Goal: Register for event/course: Sign up to attend an event or enroll in a course

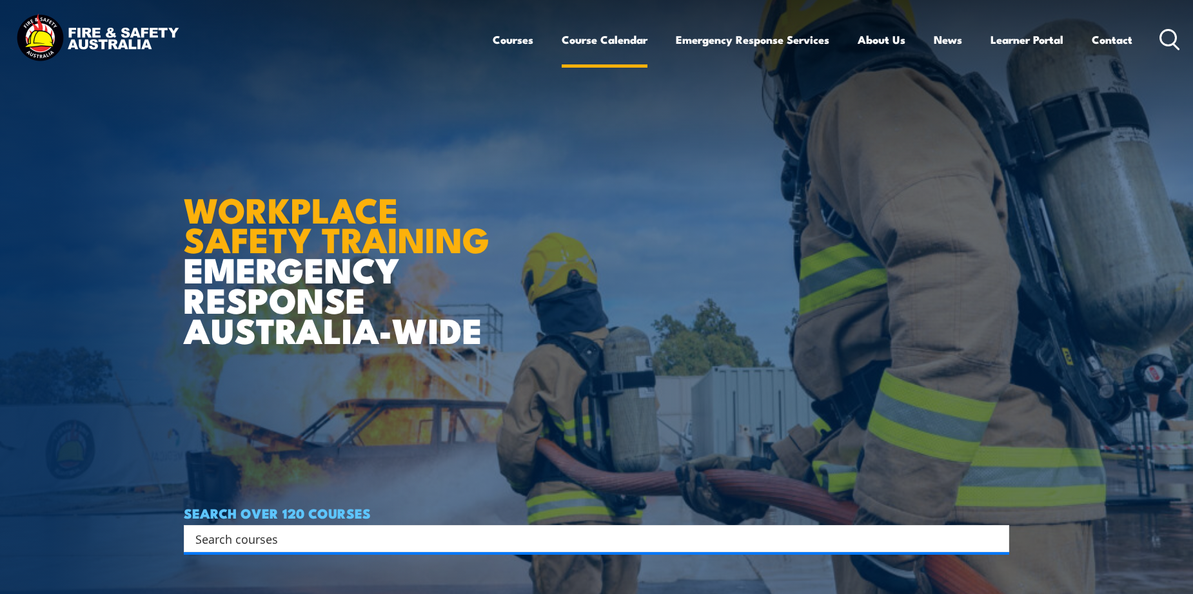
click at [611, 41] on link "Course Calendar" at bounding box center [605, 40] width 86 height 34
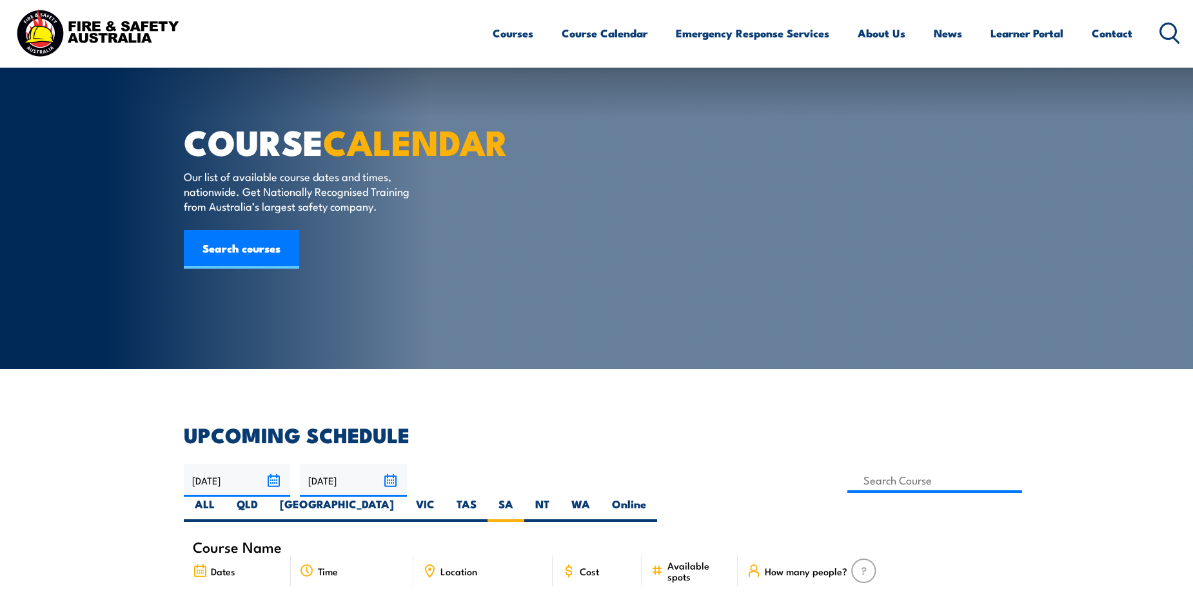
click at [524, 497] on label "SA" at bounding box center [505, 509] width 37 height 25
click at [522, 497] on input "SA" at bounding box center [517, 501] width 8 height 8
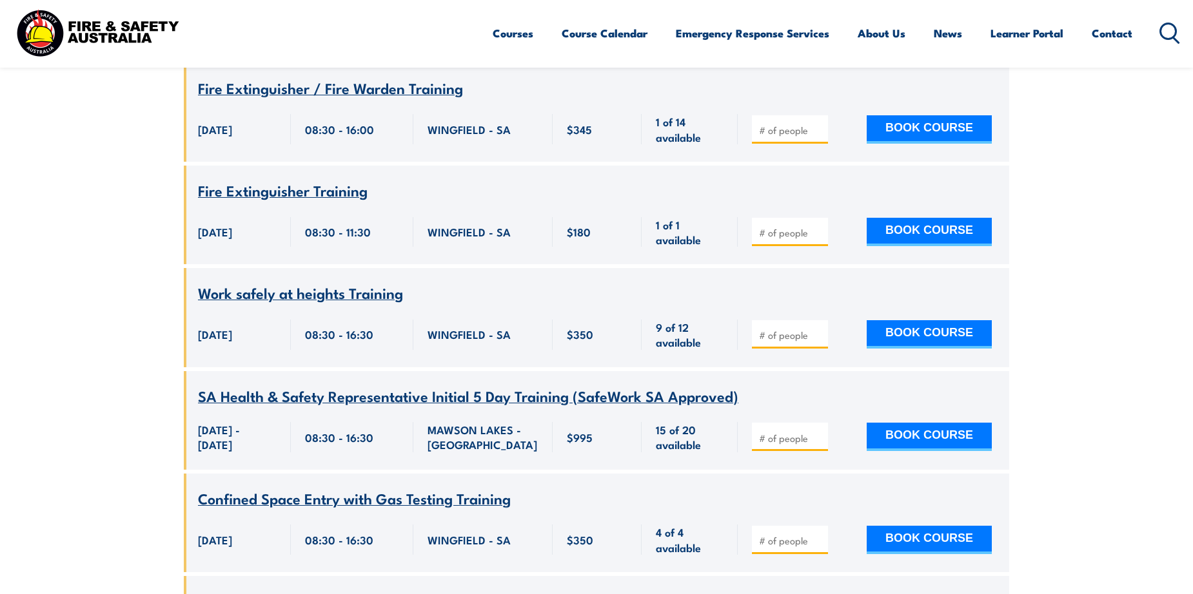
scroll to position [2102, 0]
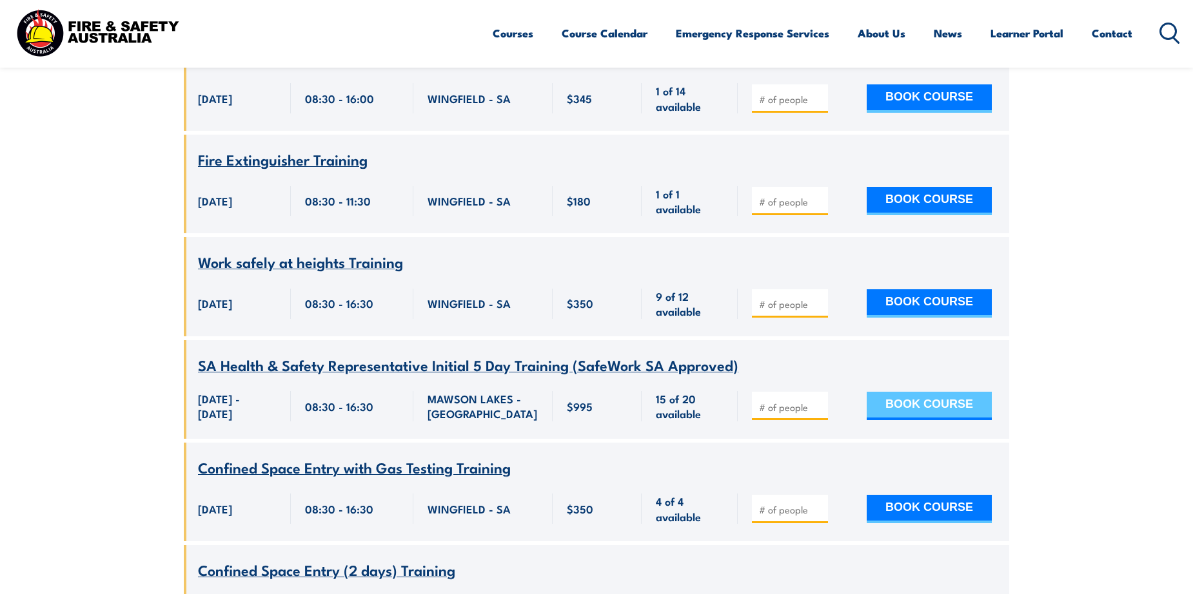
click at [947, 392] on button "BOOK COURSE" at bounding box center [929, 406] width 125 height 28
type input "1"
click at [918, 392] on button "BOOK COURSE" at bounding box center [929, 406] width 125 height 28
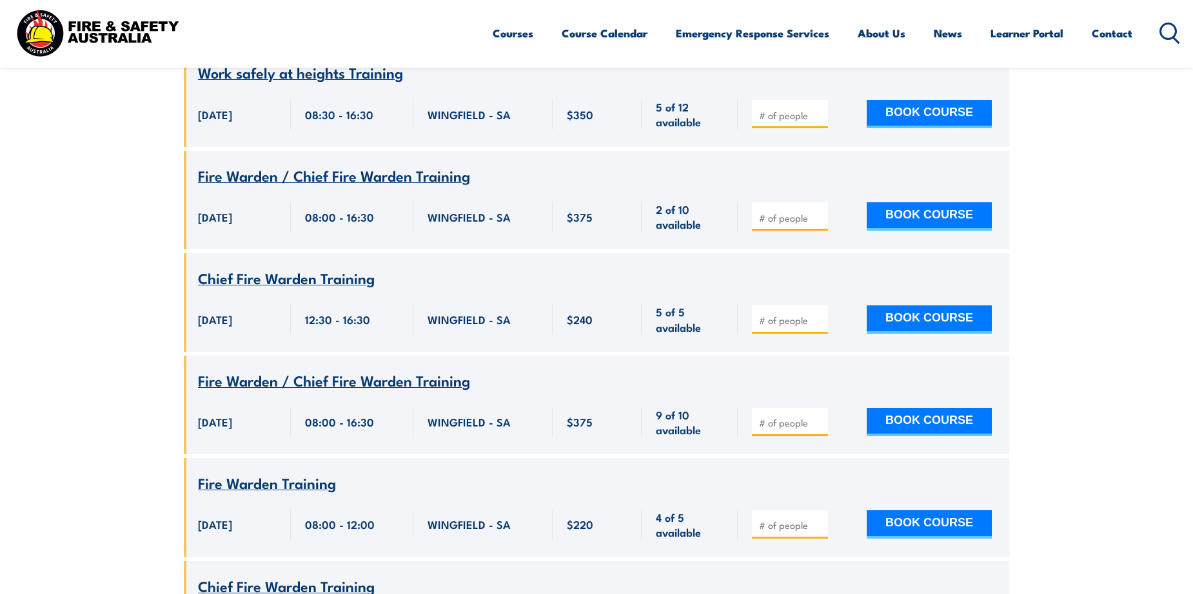
scroll to position [812, 0]
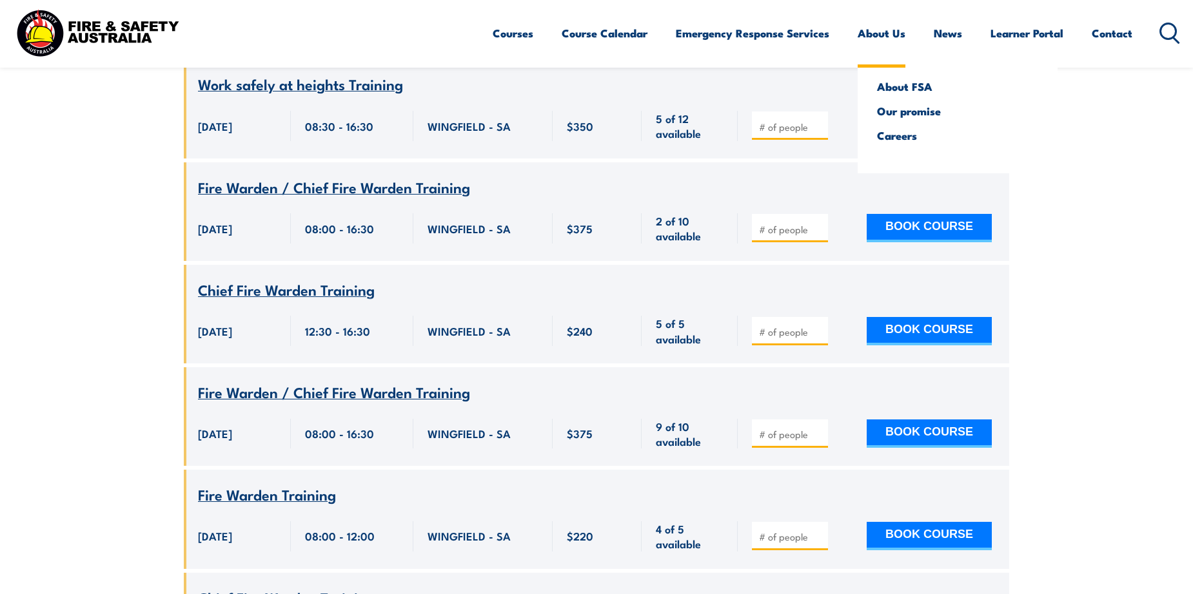
click at [886, 32] on link "About Us" at bounding box center [882, 33] width 48 height 34
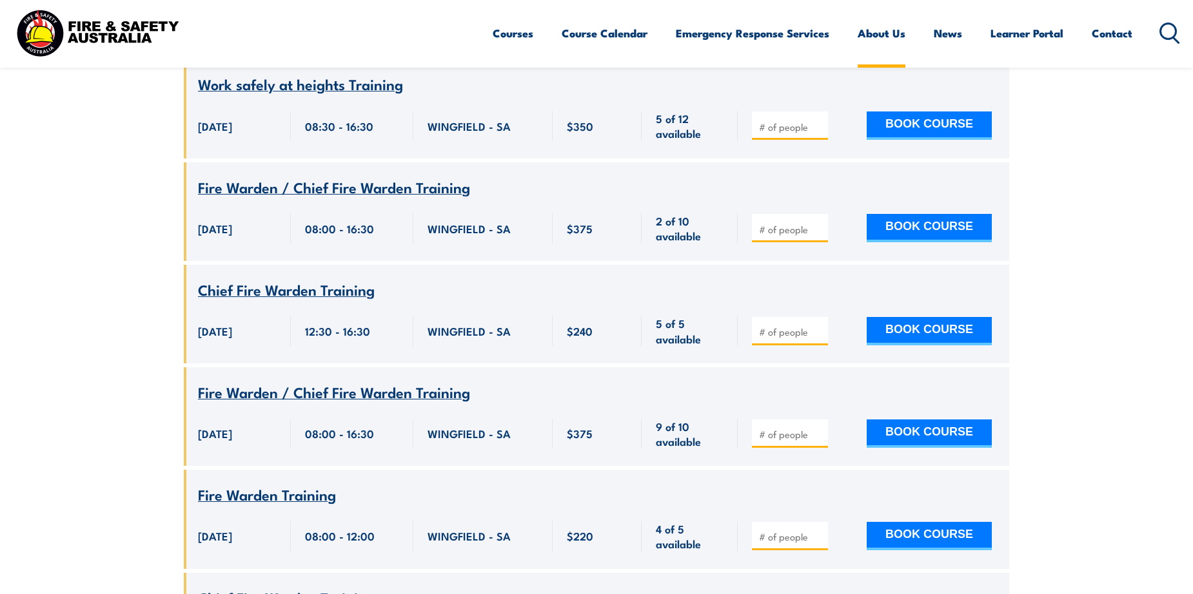
click at [886, 32] on link "About Us" at bounding box center [882, 33] width 48 height 34
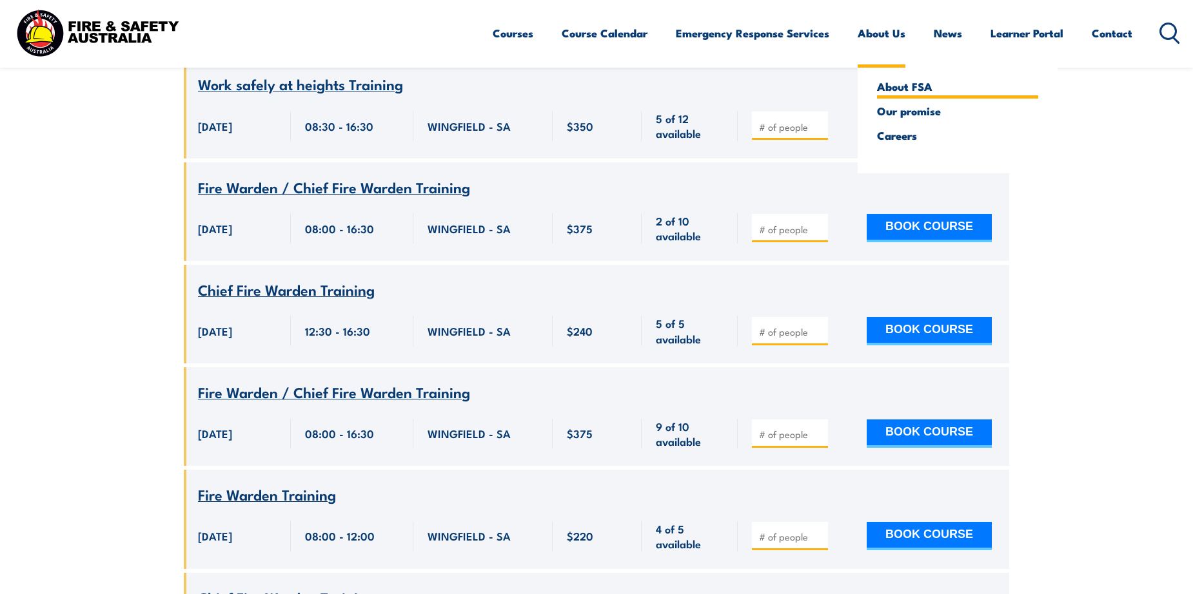
click at [893, 88] on link "About FSA" at bounding box center [957, 87] width 161 height 12
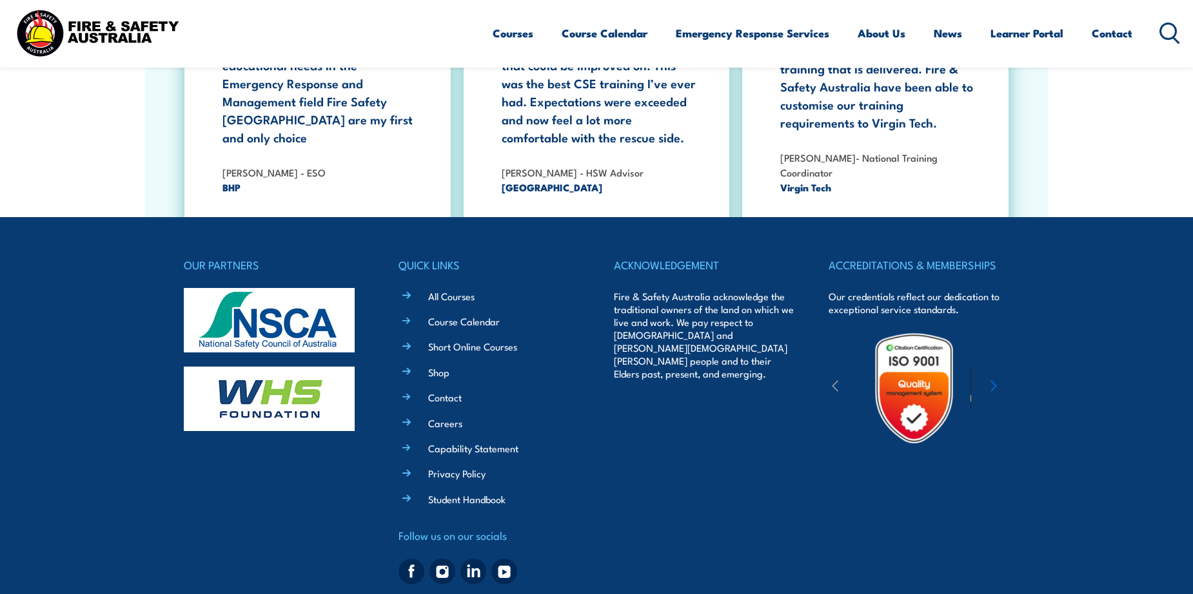
scroll to position [4177, 0]
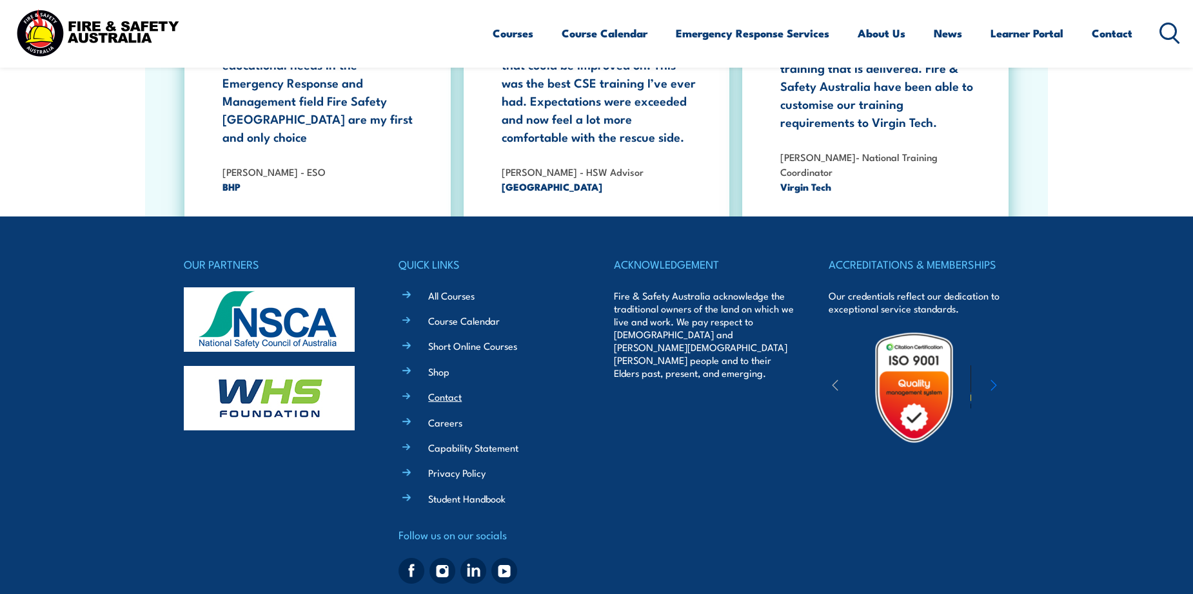
click at [451, 390] on link "Contact" at bounding box center [445, 397] width 34 height 14
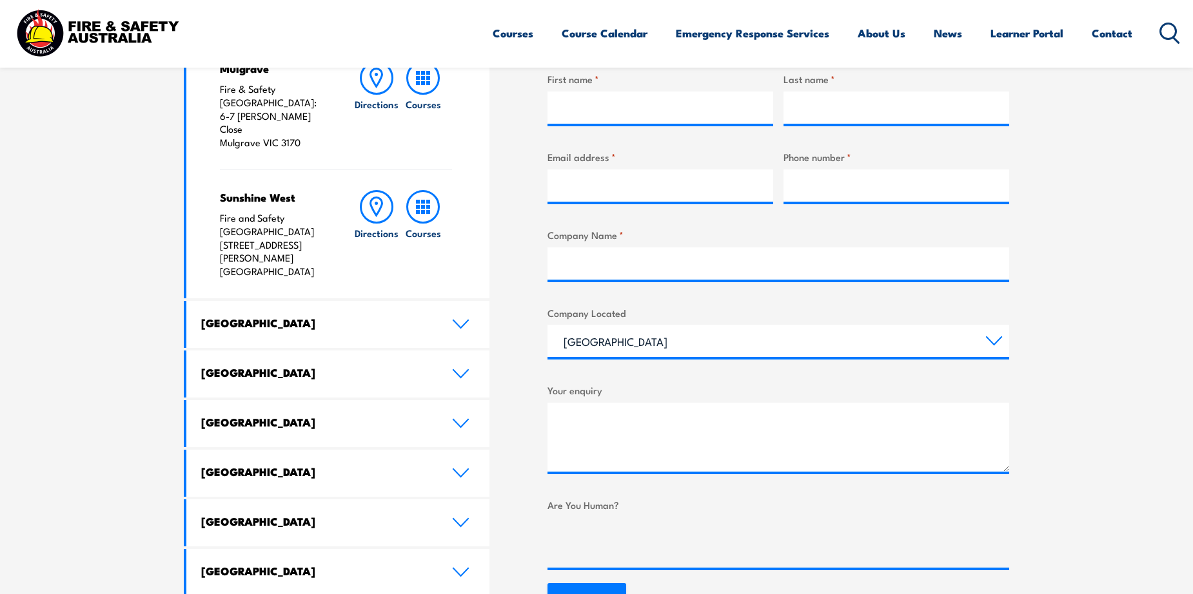
scroll to position [580, 0]
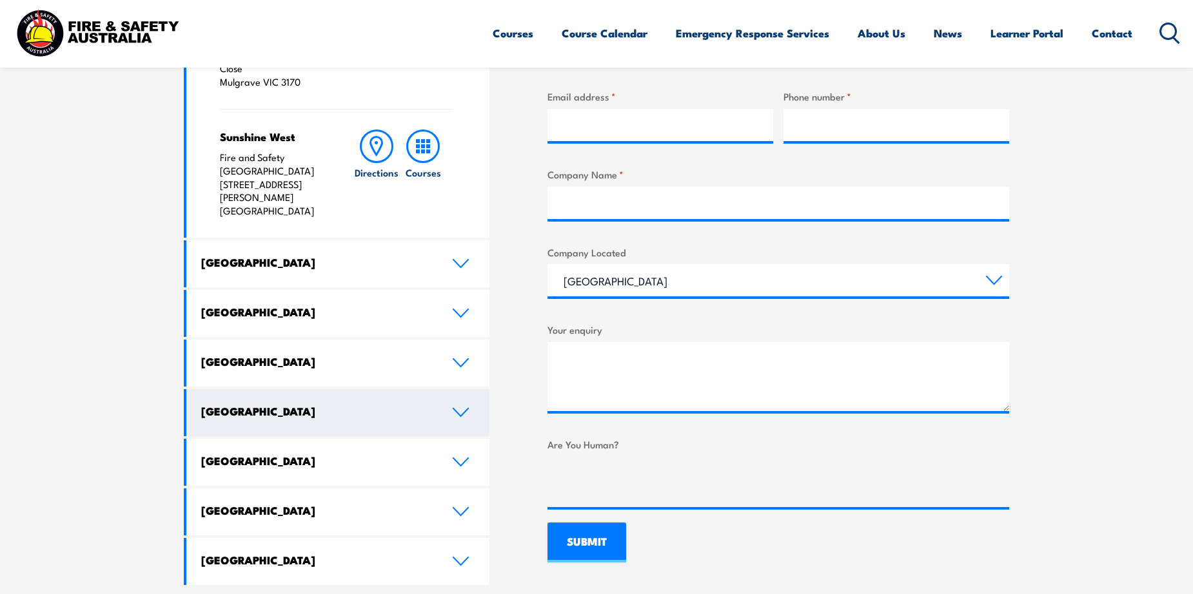
click at [460, 407] on icon at bounding box center [460, 412] width 17 height 10
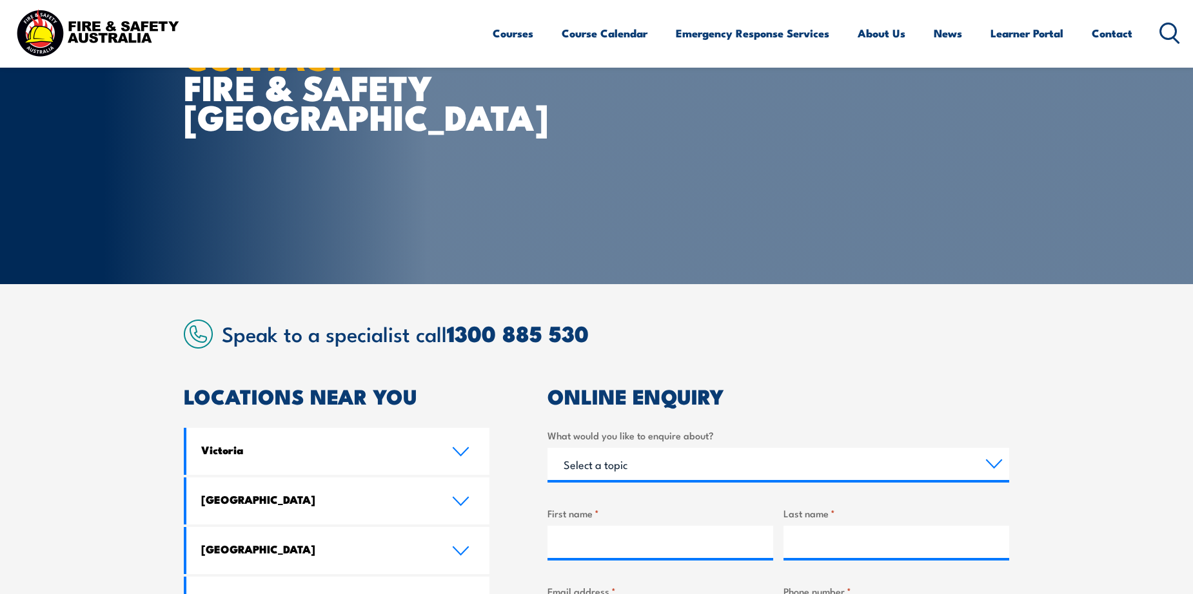
scroll to position [0, 0]
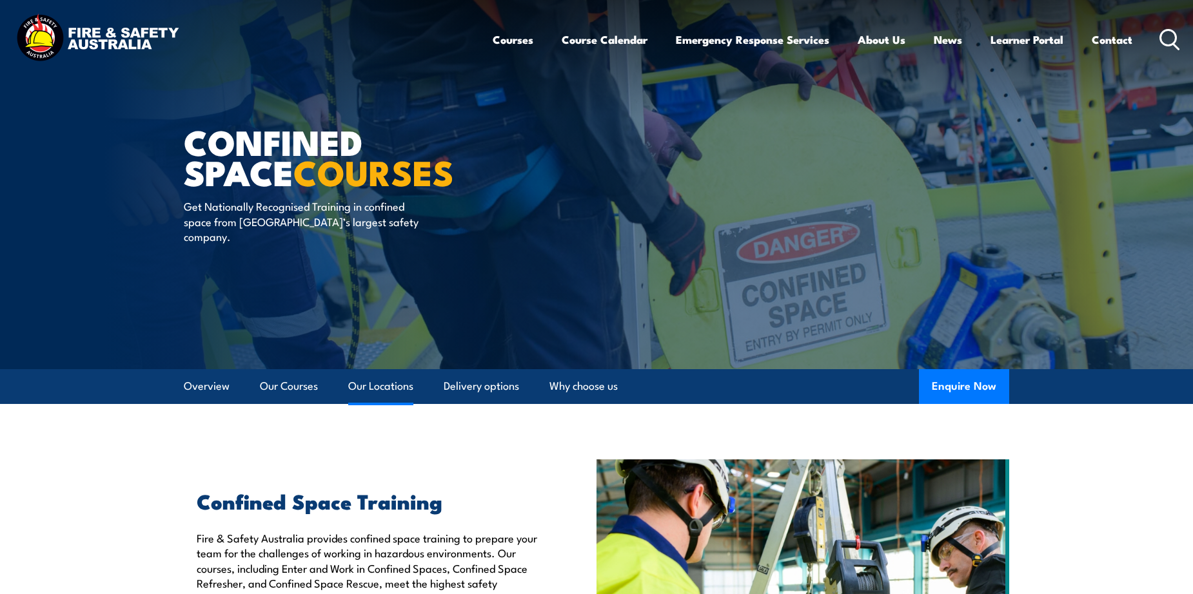
click at [383, 388] on link "Our Locations" at bounding box center [380, 386] width 65 height 34
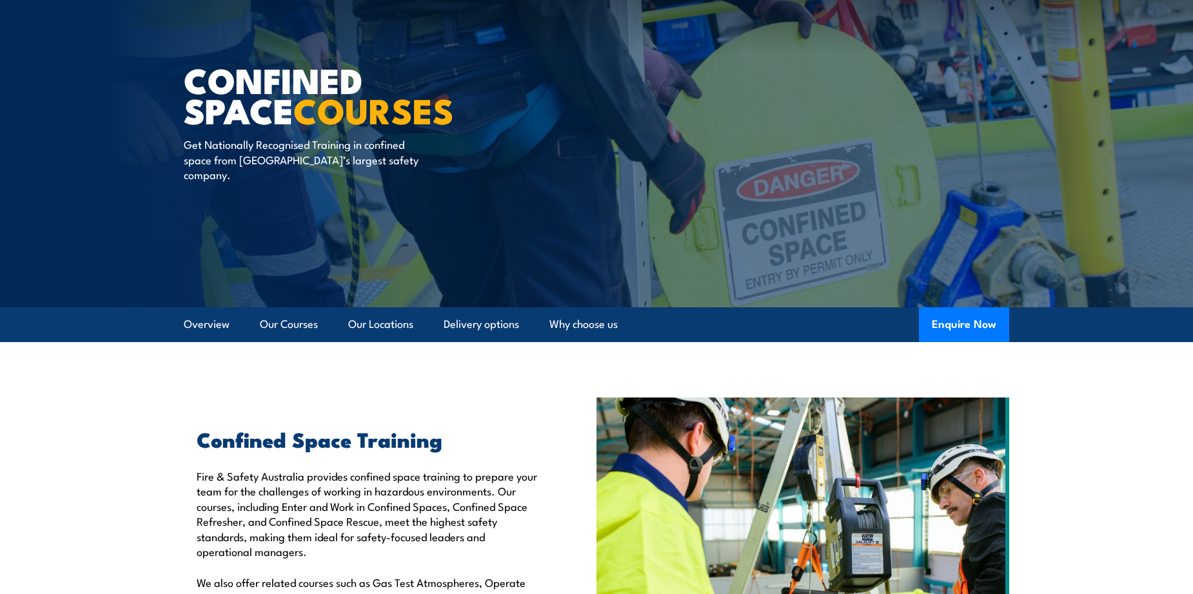
scroll to position [61, 0]
click at [378, 317] on link "Our Locations" at bounding box center [380, 325] width 65 height 34
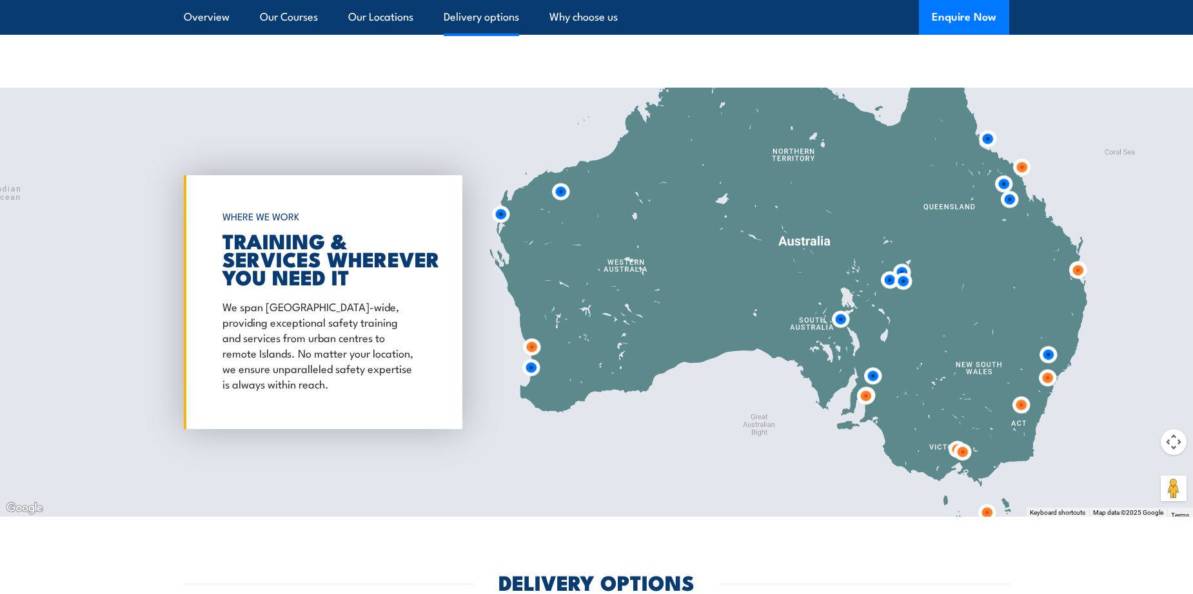
scroll to position [1802, 0]
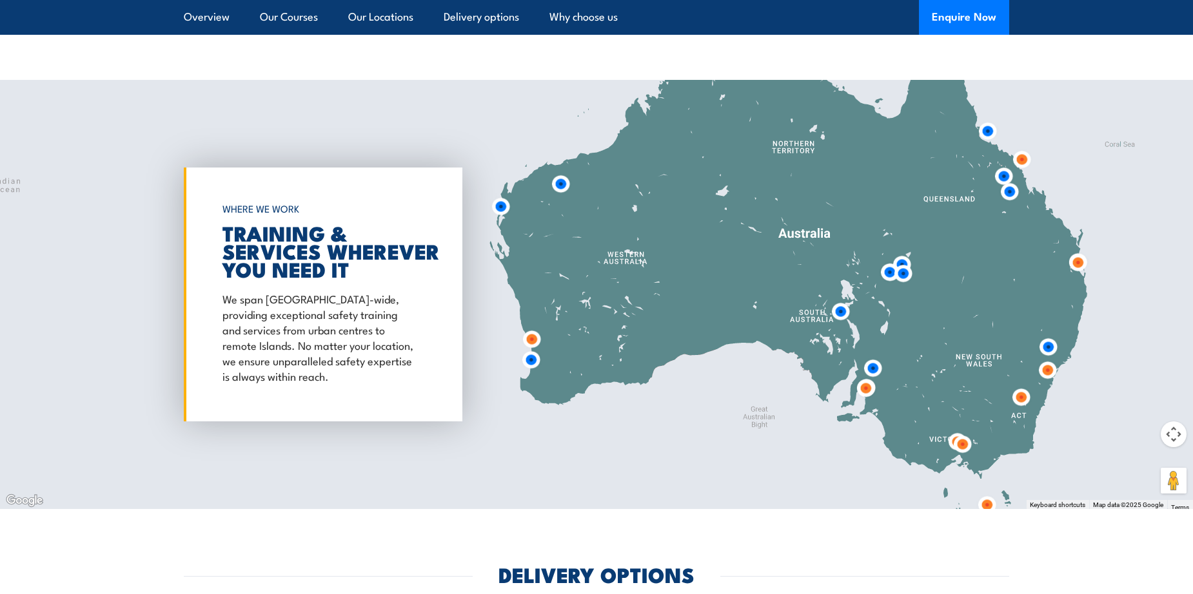
click at [870, 373] on img at bounding box center [866, 388] width 34 height 34
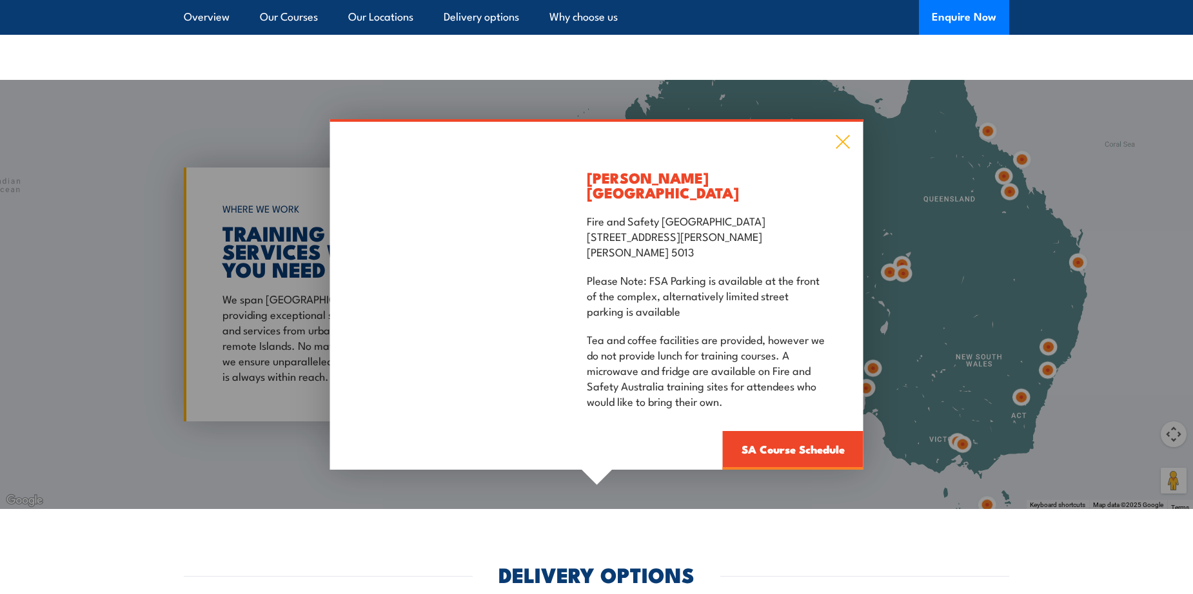
click at [838, 146] on icon at bounding box center [843, 142] width 14 height 14
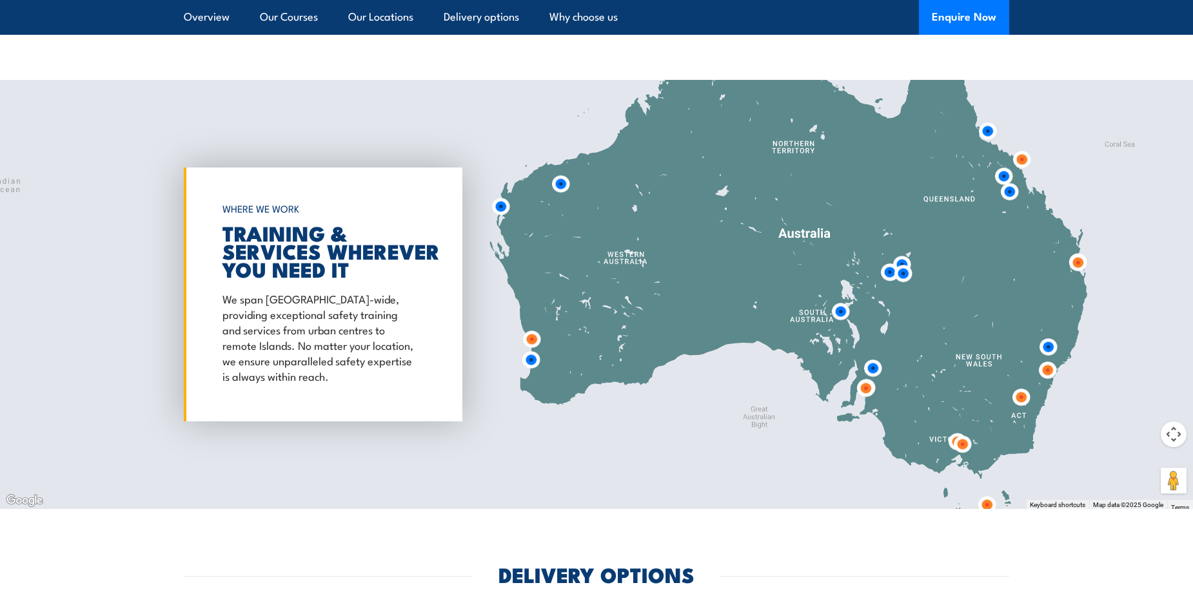
click at [863, 391] on img at bounding box center [866, 388] width 34 height 34
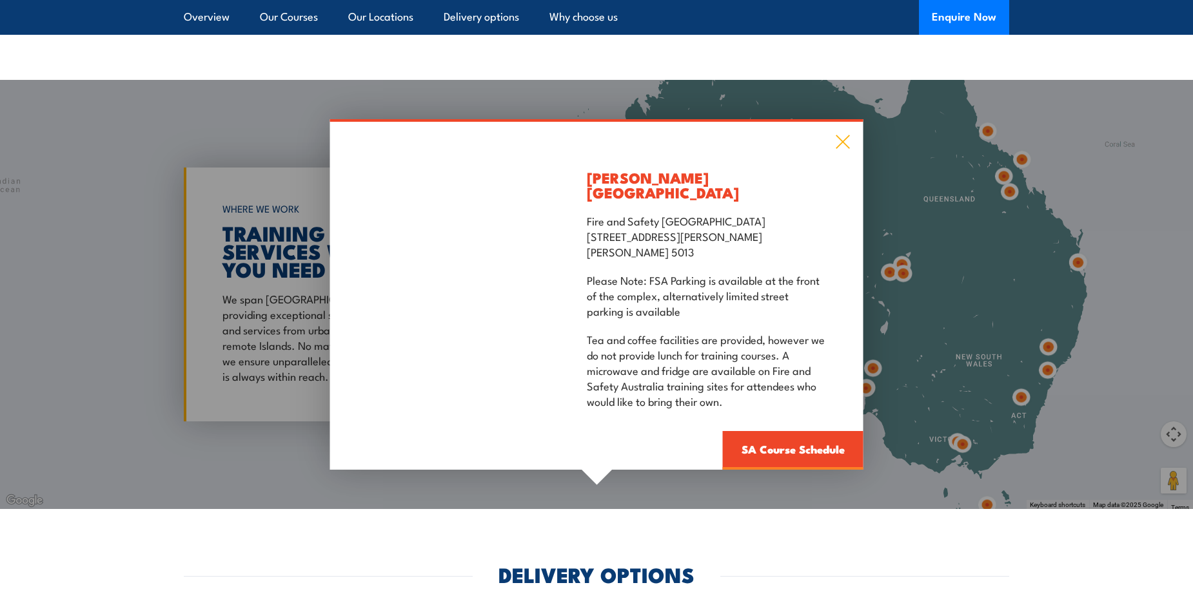
click at [842, 148] on icon at bounding box center [843, 142] width 15 height 14
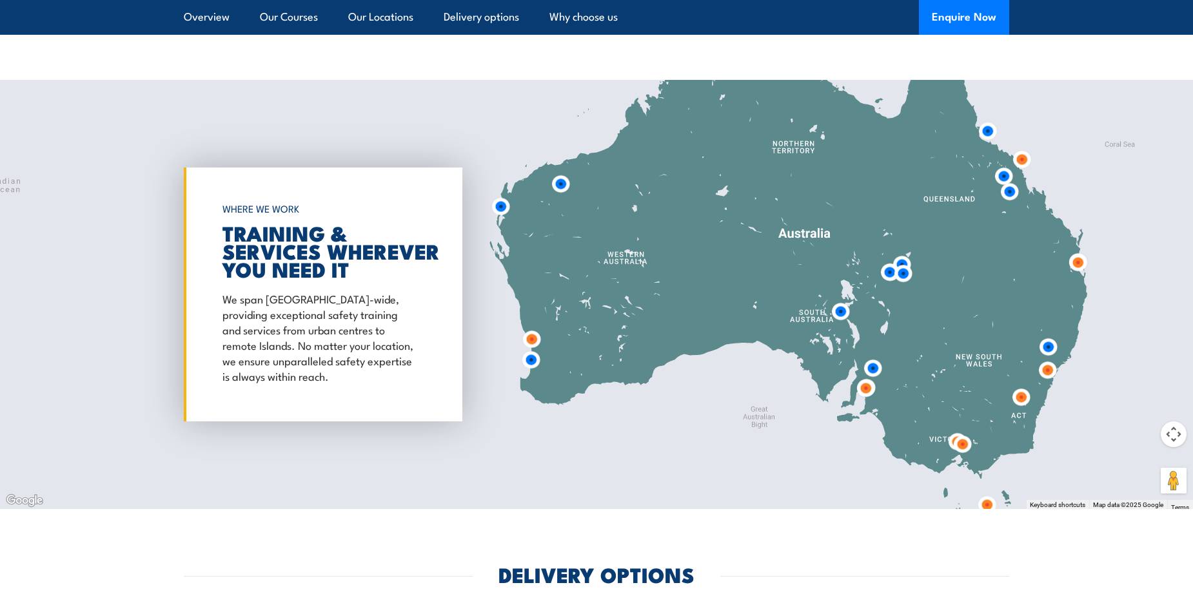
click at [842, 315] on img at bounding box center [840, 312] width 34 height 34
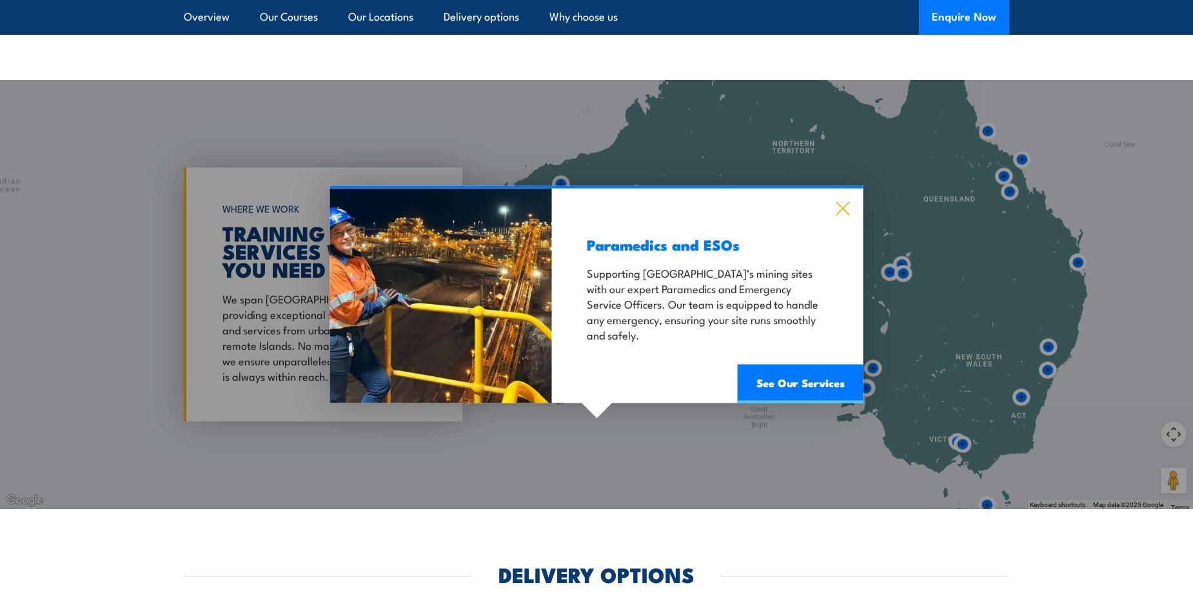
click at [842, 206] on icon at bounding box center [843, 209] width 15 height 14
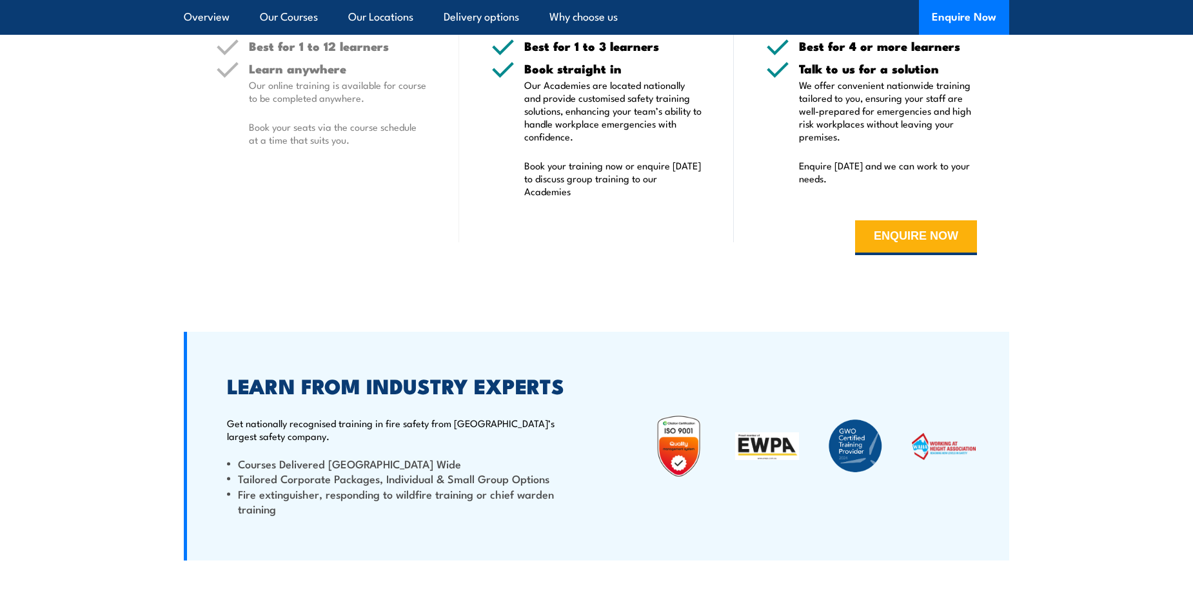
scroll to position [2511, 0]
click at [900, 239] on button "ENQUIRE NOW" at bounding box center [916, 238] width 122 height 35
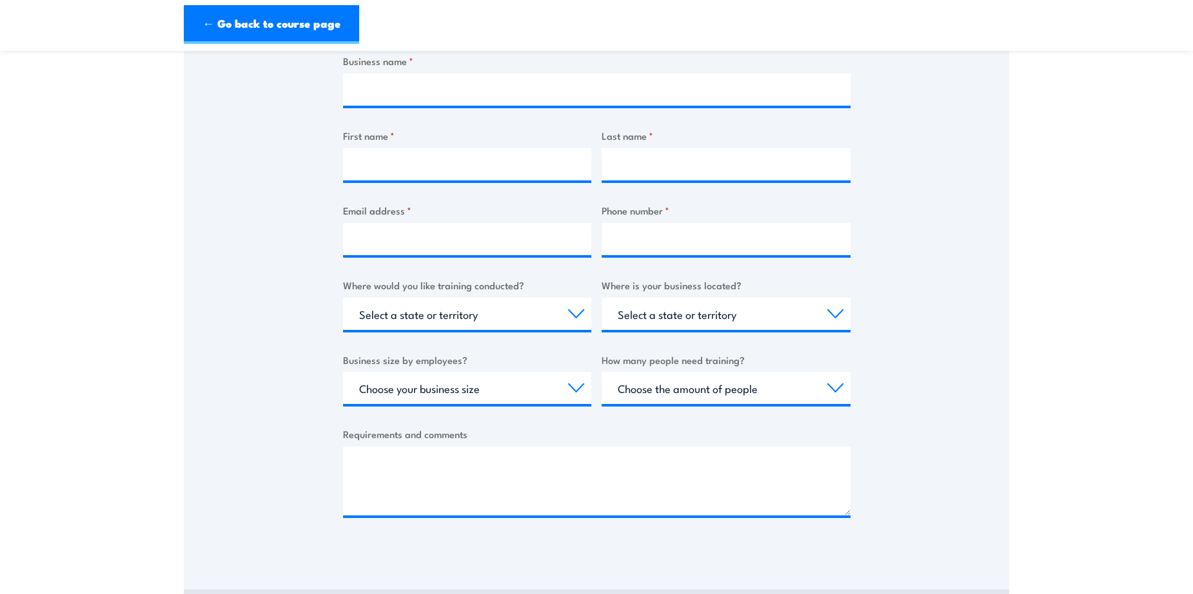
scroll to position [451, 0]
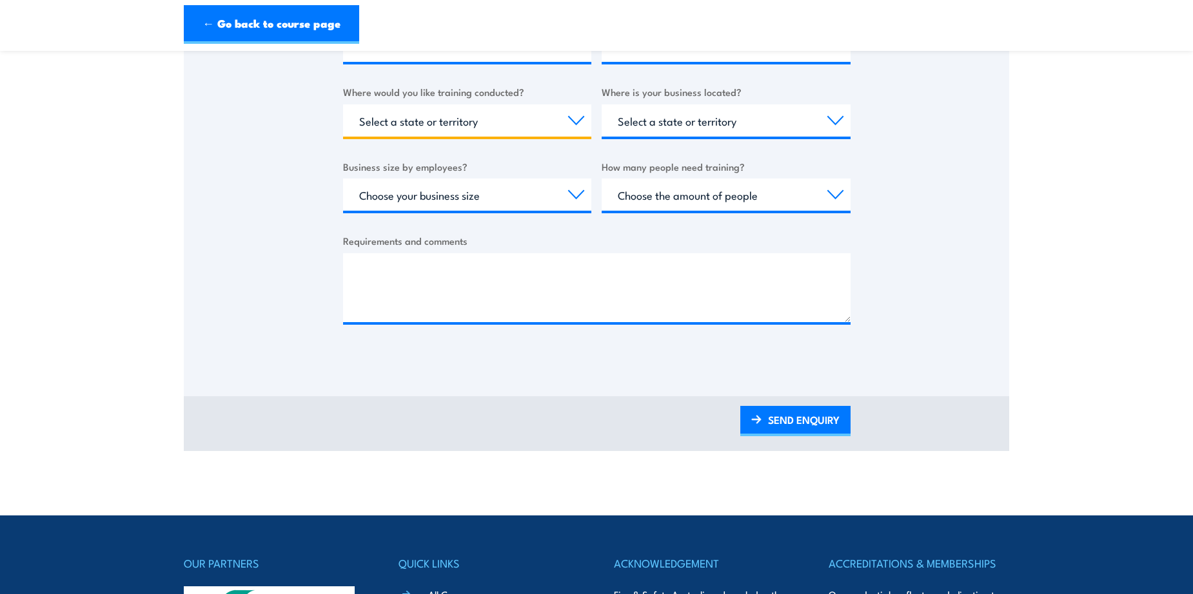
click at [576, 122] on select "Select a state or territory Nationally - multiple locations [GEOGRAPHIC_DATA] […" at bounding box center [467, 120] width 249 height 32
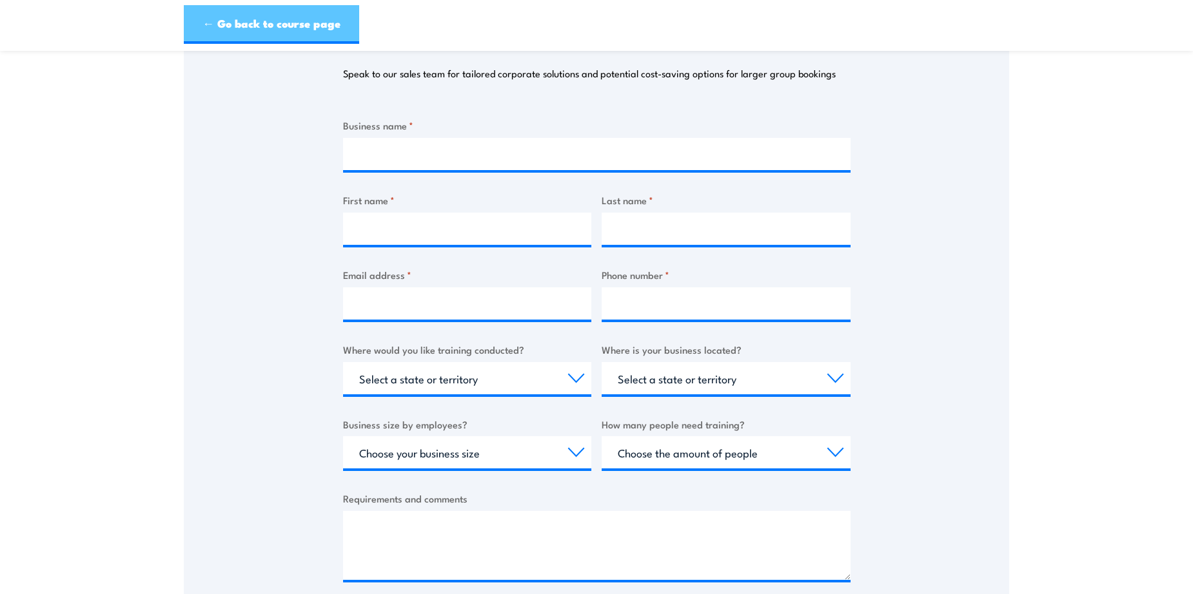
click at [266, 31] on link "← Go back to course page" at bounding box center [271, 24] width 175 height 39
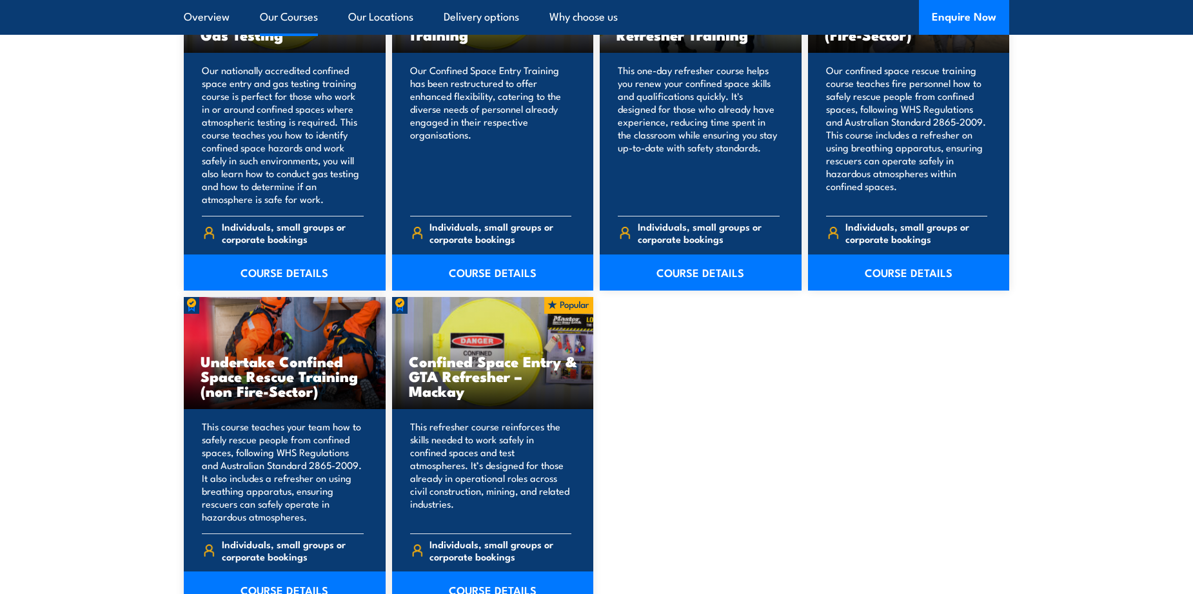
scroll to position [1161, 0]
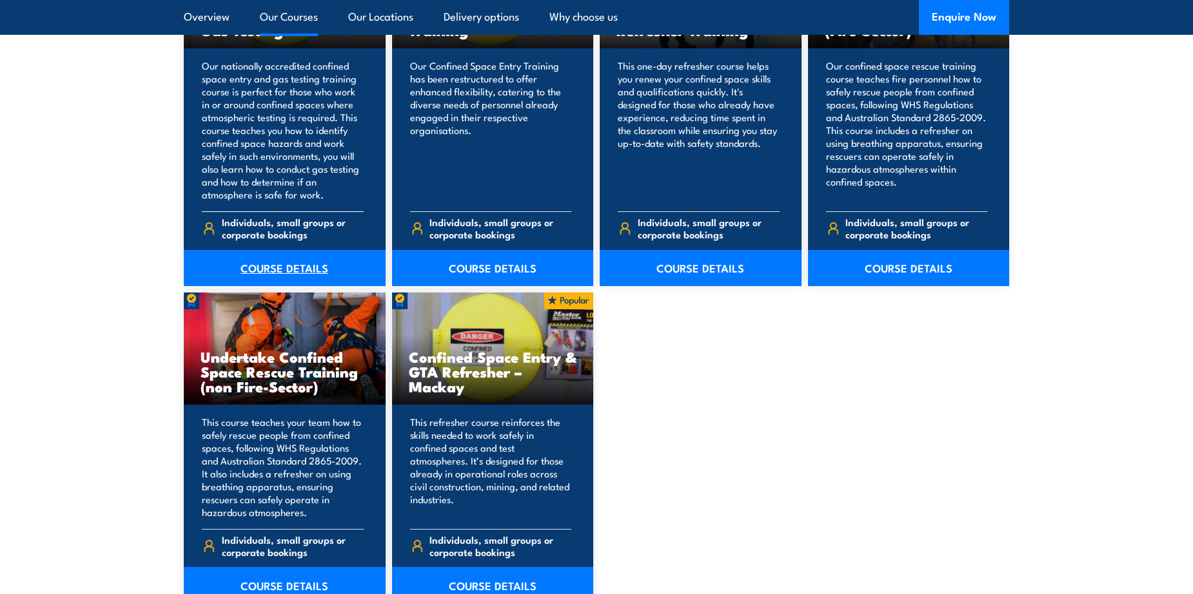
click at [300, 267] on link "COURSE DETAILS" at bounding box center [285, 268] width 202 height 36
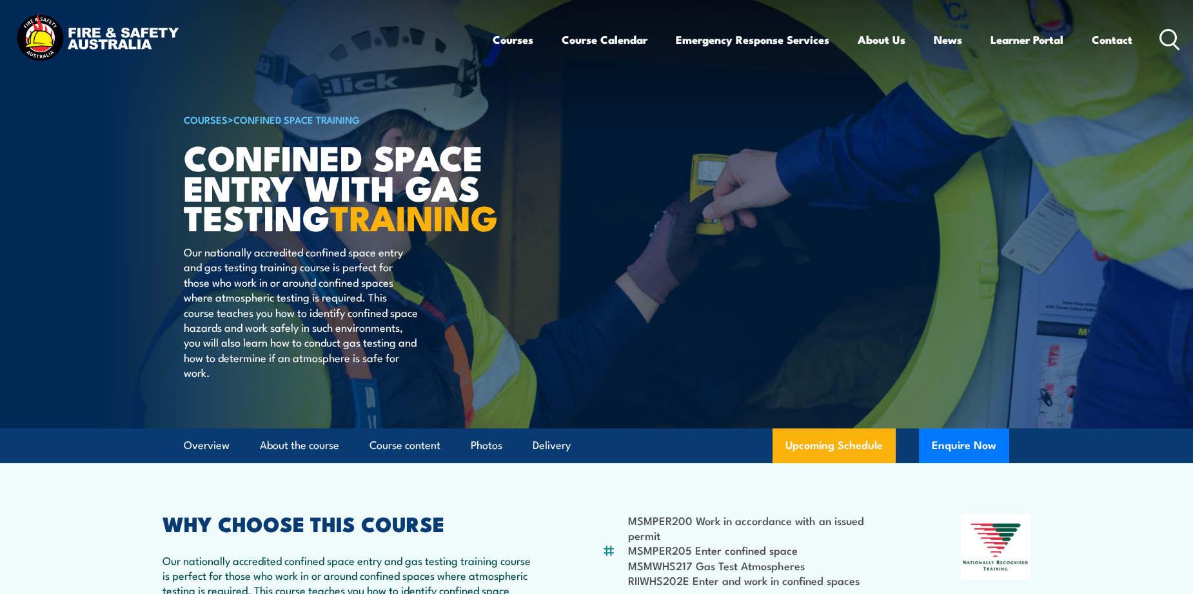
scroll to position [193, 0]
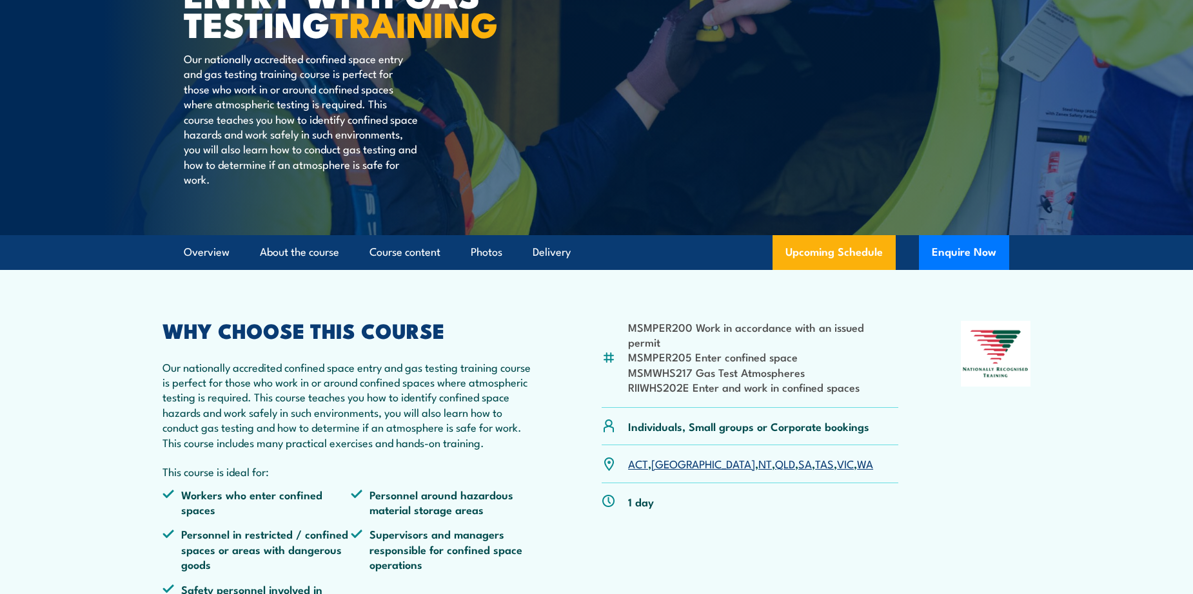
click at [798, 471] on link "SA" at bounding box center [805, 463] width 14 height 15
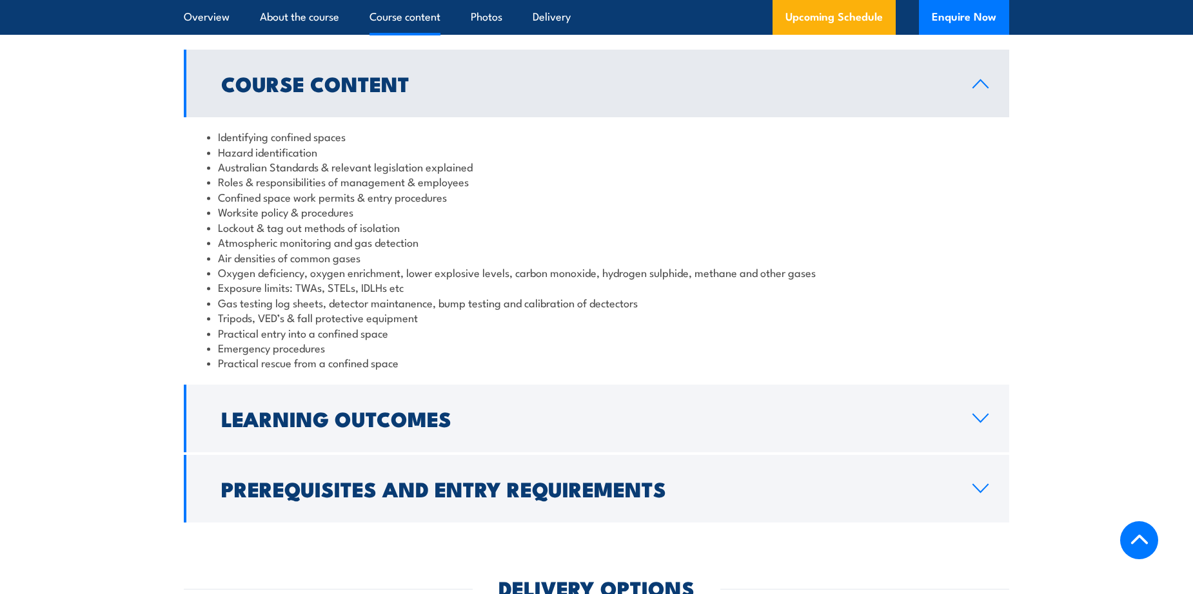
scroll to position [1287, 0]
